Goal: Find specific page/section: Find specific page/section

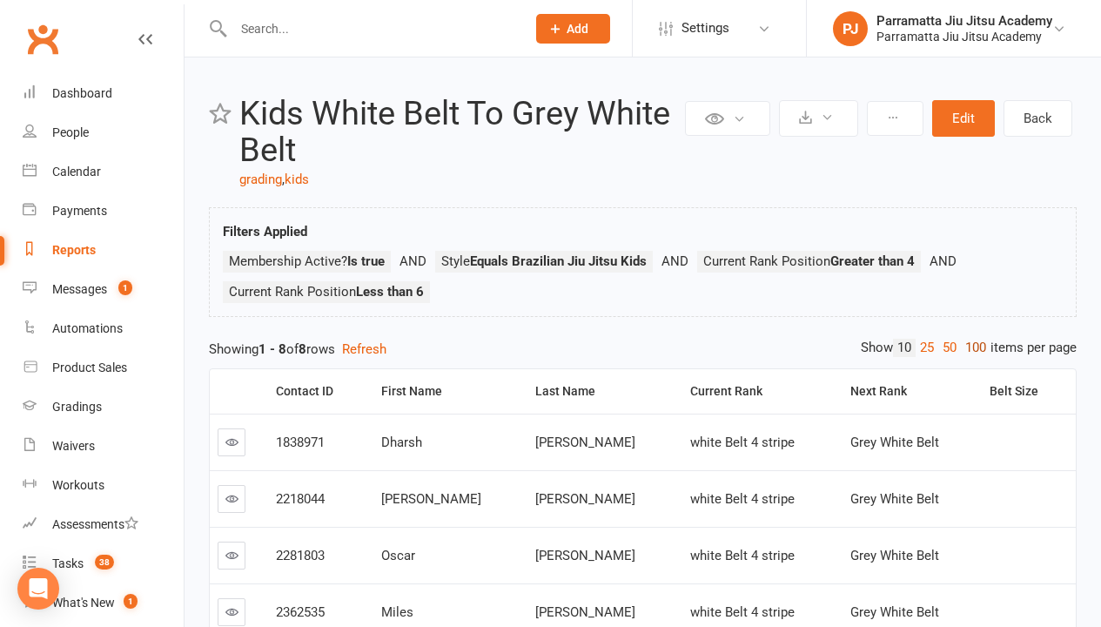
click at [972, 347] on link "100" at bounding box center [976, 348] width 30 height 18
